Goal: Check status

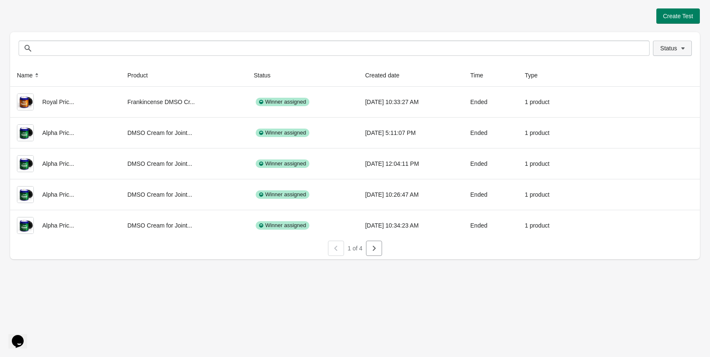
click at [675, 55] on button "Status" at bounding box center [672, 48] width 39 height 15
click at [652, 69] on span at bounding box center [649, 71] width 8 height 8
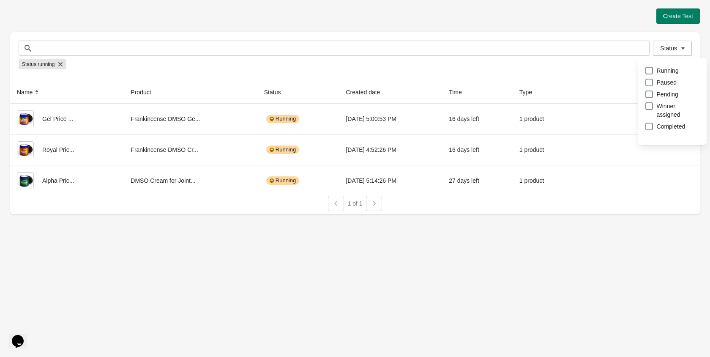
click at [153, 223] on div "Create Test Status Status Status running Name Product Status Created date Time …" at bounding box center [355, 178] width 710 height 357
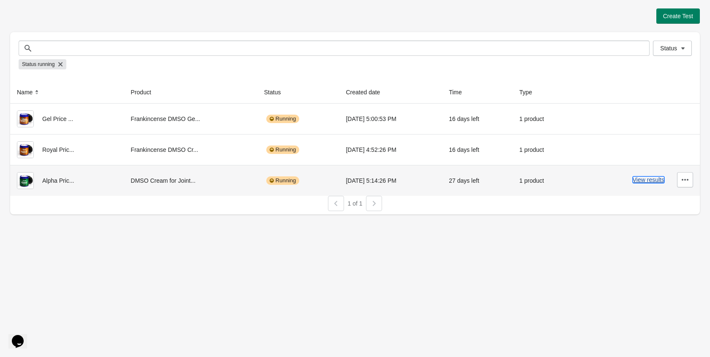
click at [642, 180] on button "View results" at bounding box center [648, 179] width 32 height 7
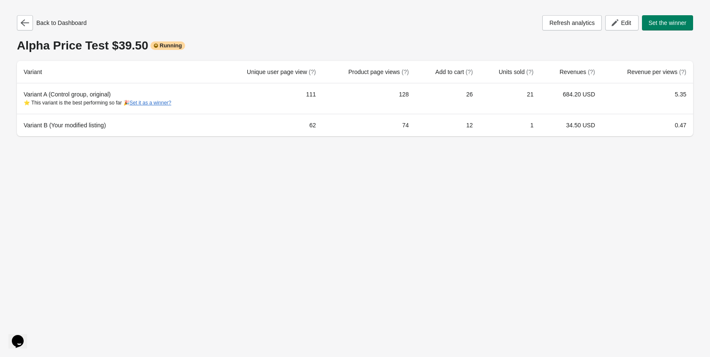
click at [35, 24] on div "Back to Dashboard" at bounding box center [52, 22] width 70 height 15
click at [27, 26] on icon "button" at bounding box center [25, 23] width 8 height 8
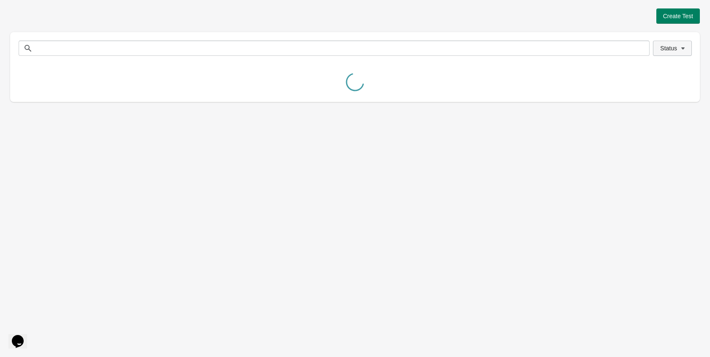
drag, startPoint x: 678, startPoint y: 40, endPoint x: 668, endPoint y: 44, distance: 10.8
click at [673, 41] on div "Status Status" at bounding box center [354, 48] width 689 height 32
click at [665, 46] on span "Status" at bounding box center [668, 48] width 17 height 7
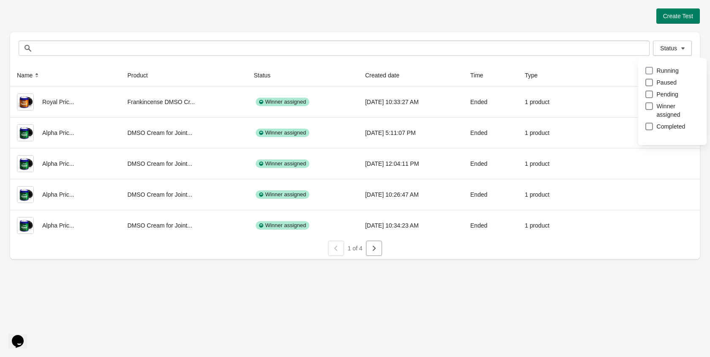
click at [644, 68] on div "Status Running Paused Pending Winner assigned Completed" at bounding box center [672, 105] width 68 height 95
click at [646, 69] on span at bounding box center [649, 71] width 8 height 8
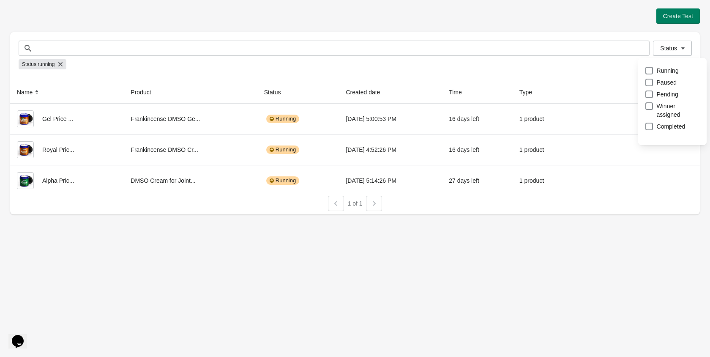
drag, startPoint x: 394, startPoint y: 22, endPoint x: 395, endPoint y: 40, distance: 17.8
click at [394, 23] on div "Create Test" at bounding box center [354, 15] width 689 height 15
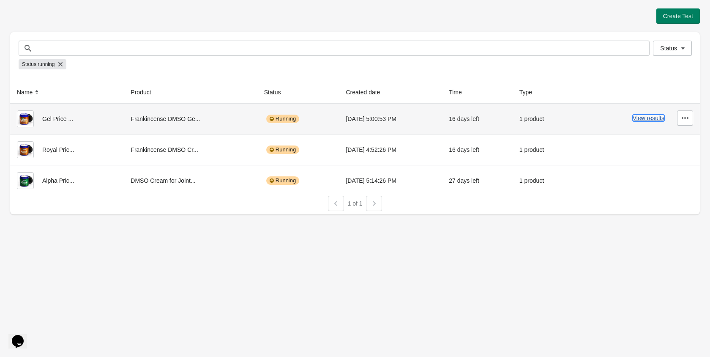
click at [639, 118] on button "View results" at bounding box center [648, 117] width 32 height 7
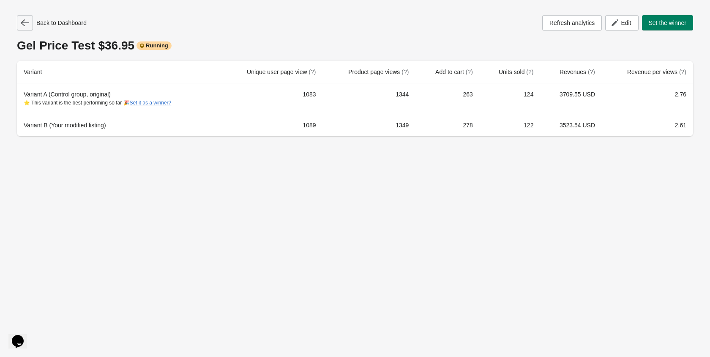
click at [22, 22] on icon "button" at bounding box center [25, 22] width 8 height 7
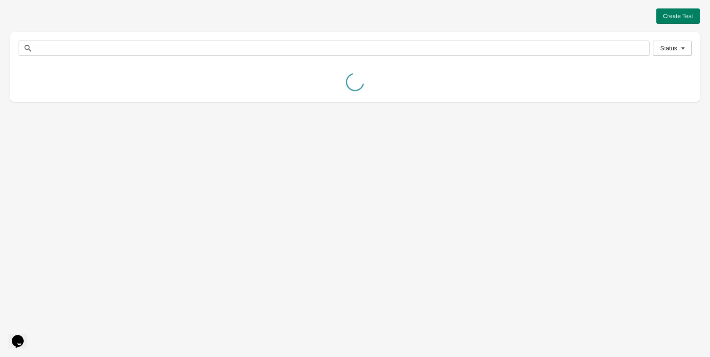
click at [692, 46] on div "Status Status" at bounding box center [354, 48] width 689 height 32
click at [667, 46] on span "Status" at bounding box center [668, 48] width 17 height 7
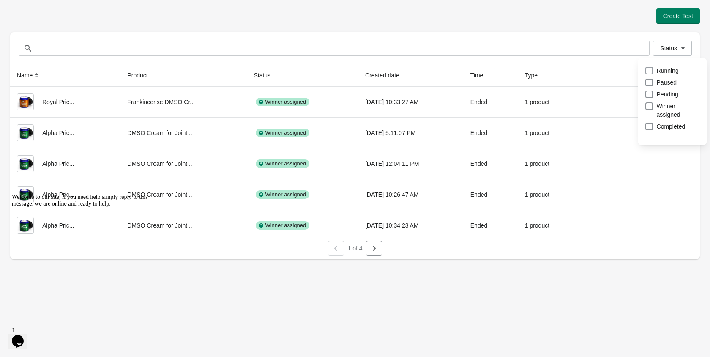
click at [646, 74] on span at bounding box center [649, 71] width 8 height 8
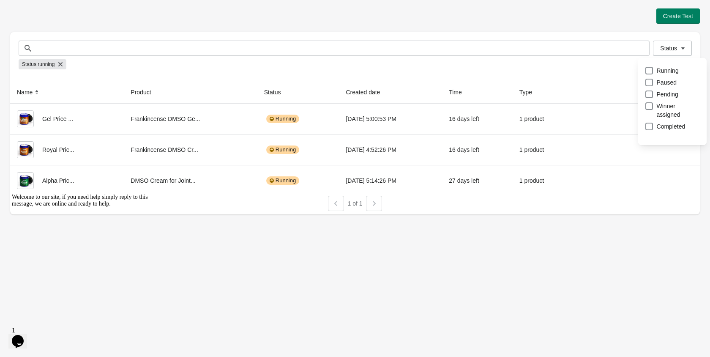
click at [536, 244] on div "Create Test Status Status Status running Name Product Status Created date Time …" at bounding box center [355, 178] width 710 height 357
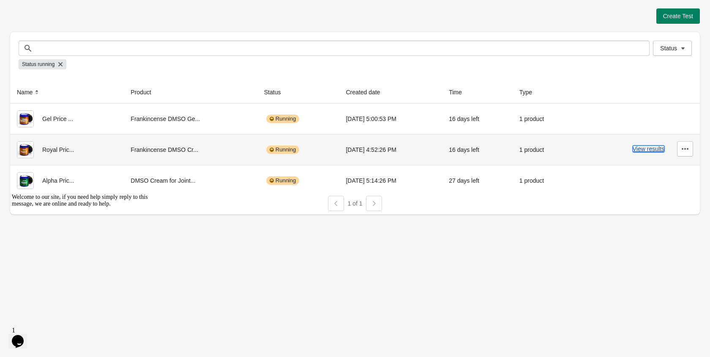
click at [650, 147] on button "View results" at bounding box center [648, 148] width 32 height 7
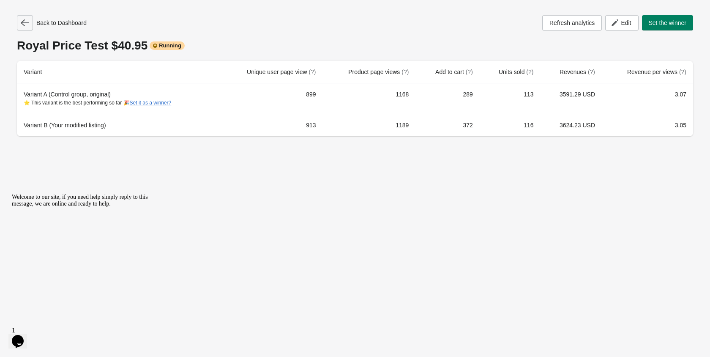
click at [28, 19] on icon "button" at bounding box center [25, 23] width 8 height 8
